Goal: Task Accomplishment & Management: Manage account settings

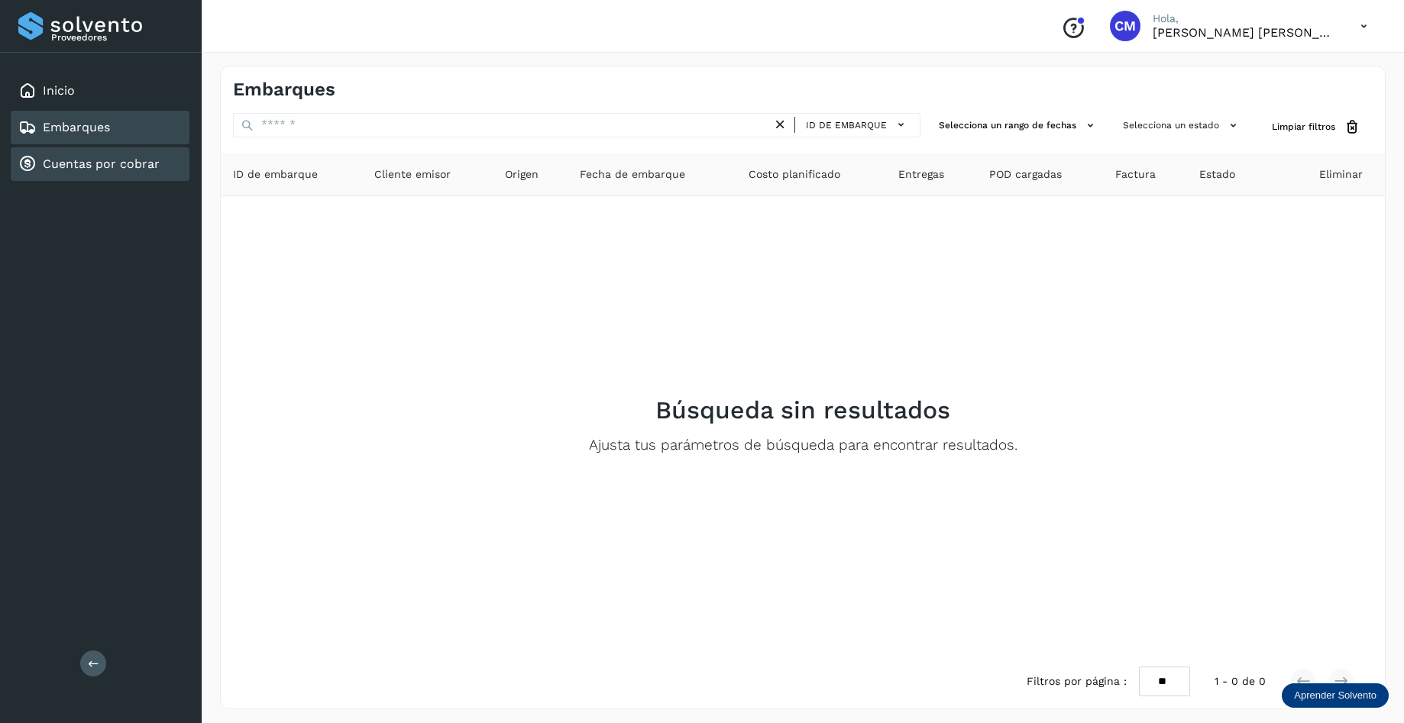
click at [121, 168] on link "Cuentas por cobrar" at bounding box center [101, 164] width 117 height 15
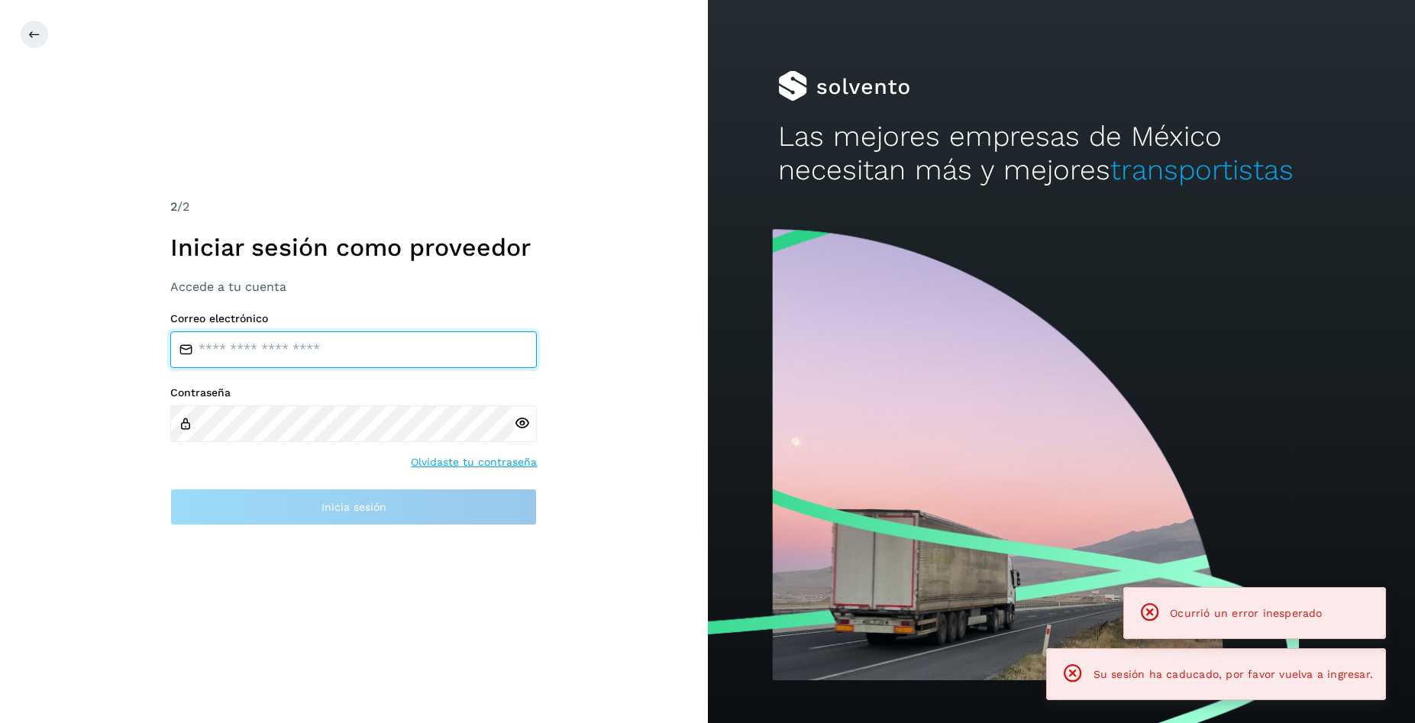
click at [234, 352] on input "email" at bounding box center [353, 349] width 367 height 37
